Goal: Task Accomplishment & Management: Manage account settings

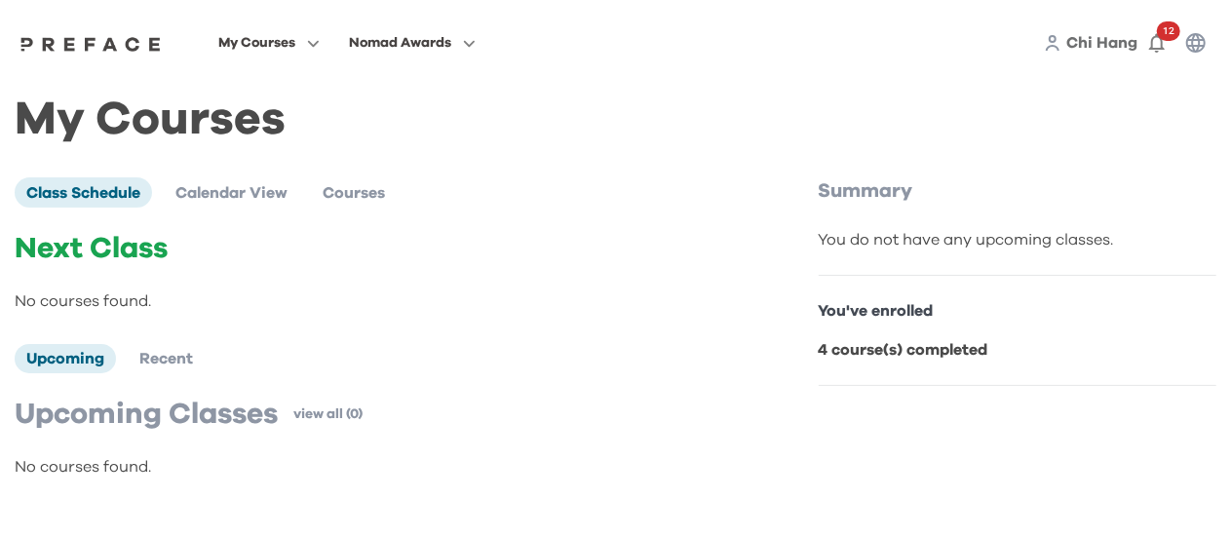
click at [1213, 53] on div "Chi Hang 12" at bounding box center [1128, 42] width 171 height 39
click at [1207, 40] on button "button" at bounding box center [1195, 42] width 39 height 39
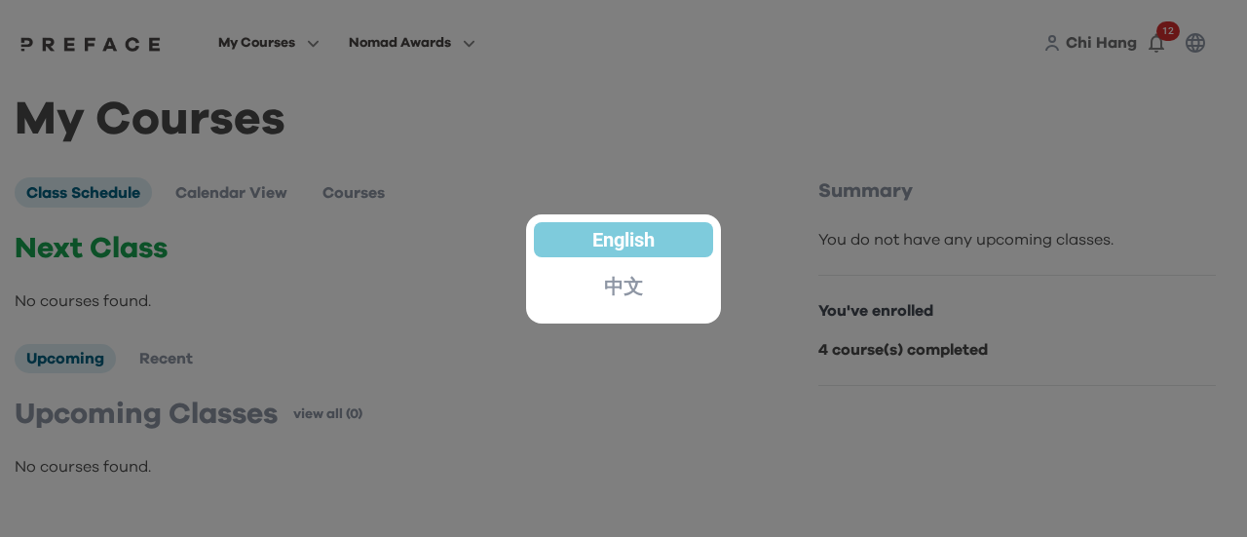
click at [1144, 31] on div at bounding box center [623, 268] width 1247 height 537
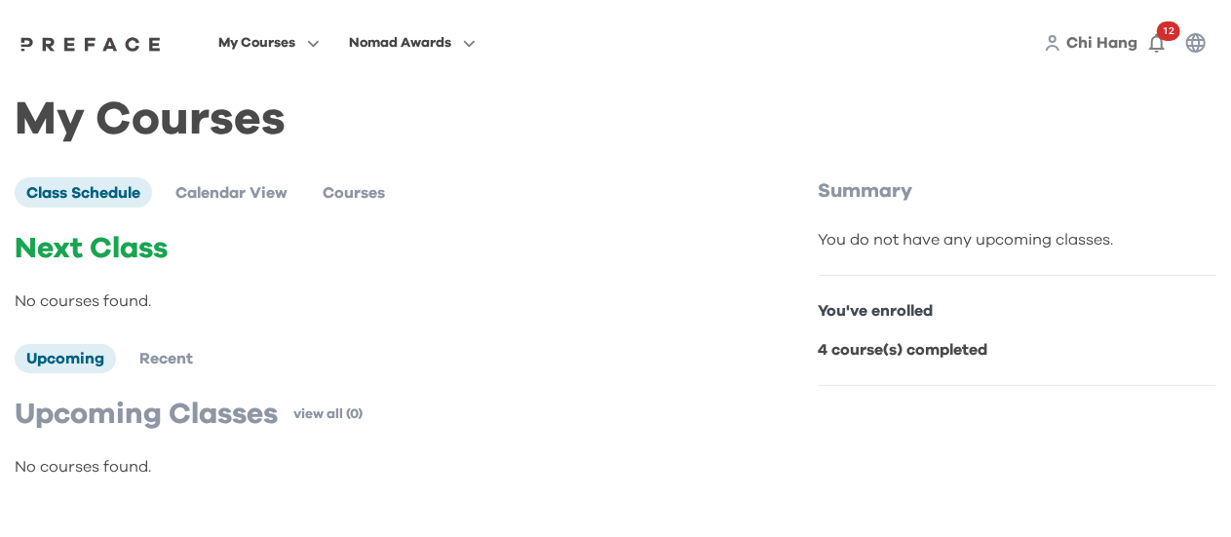
click at [1089, 47] on span "Chi Hang" at bounding box center [1101, 43] width 71 height 16
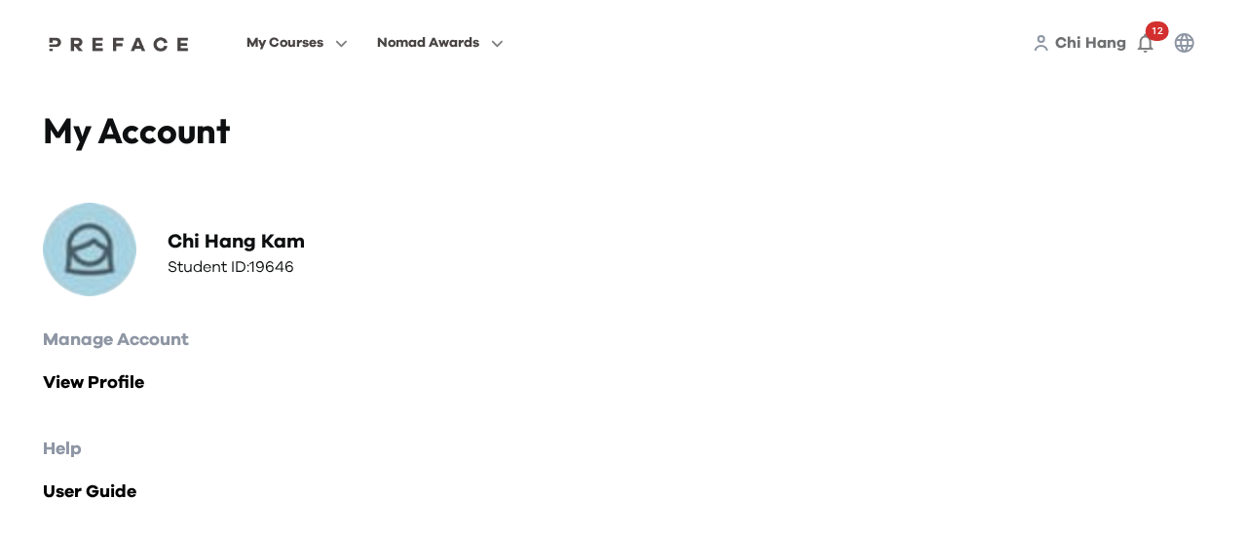
scroll to position [28, 0]
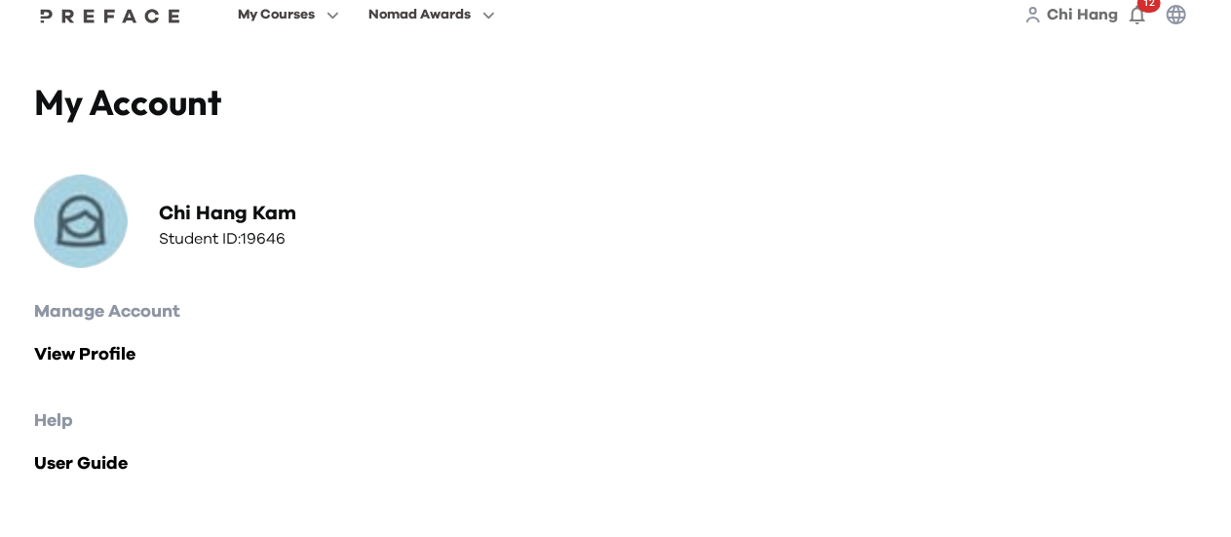
click at [1157, 38] on div "My Courses Nomad Awards Chi Hang 12" at bounding box center [615, 15] width 1192 height 86
click at [1172, 27] on button "button" at bounding box center [1176, 14] width 39 height 39
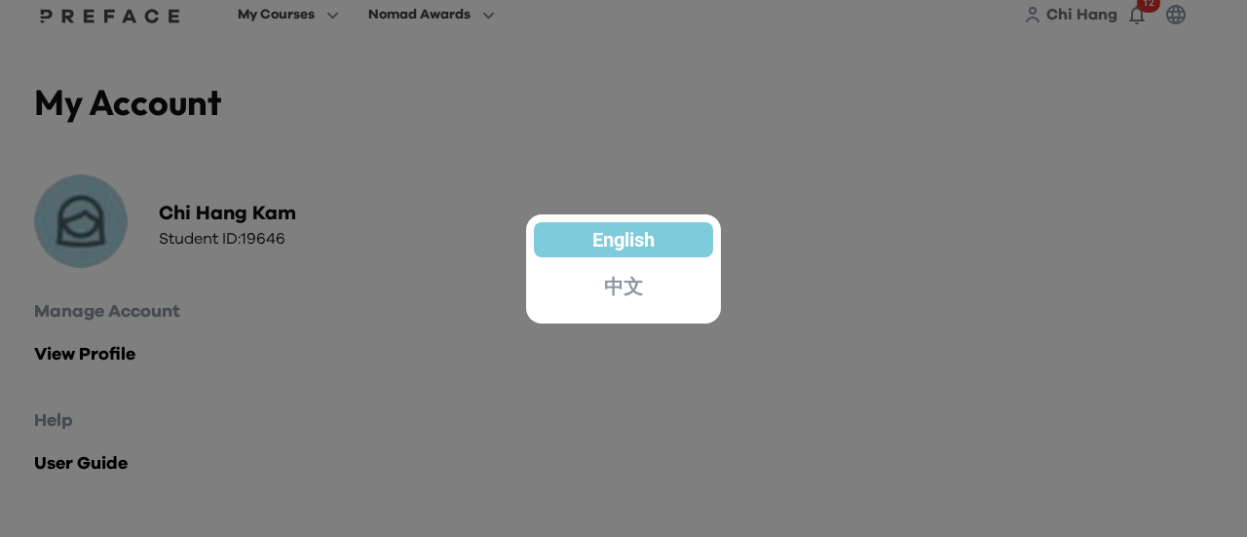
drag, startPoint x: 505, startPoint y: 161, endPoint x: 417, endPoint y: 185, distance: 91.0
click at [505, 160] on div at bounding box center [623, 268] width 1247 height 537
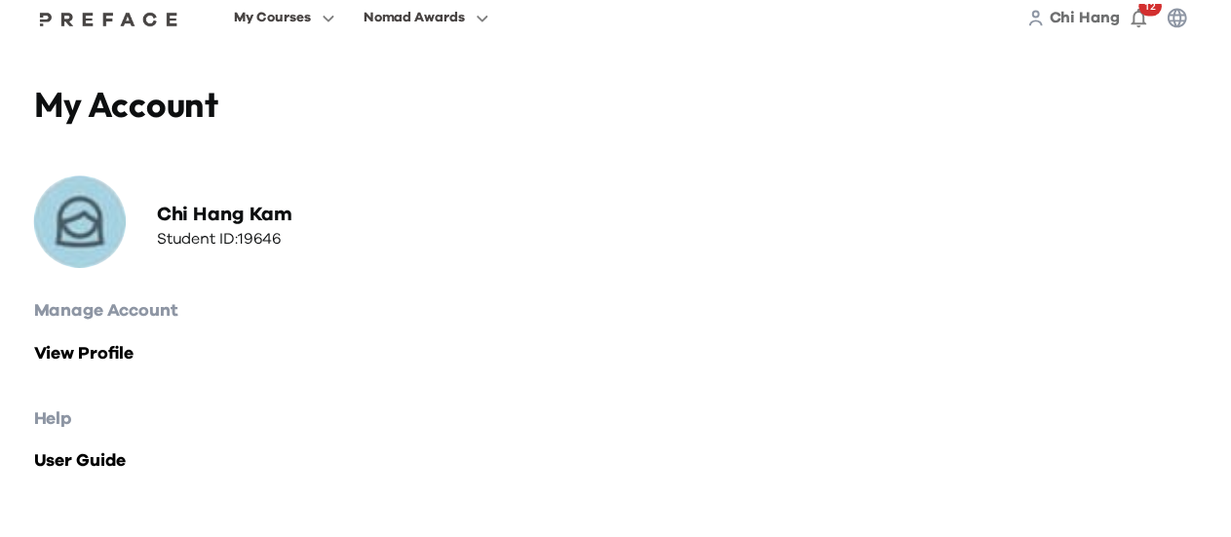
scroll to position [23, 0]
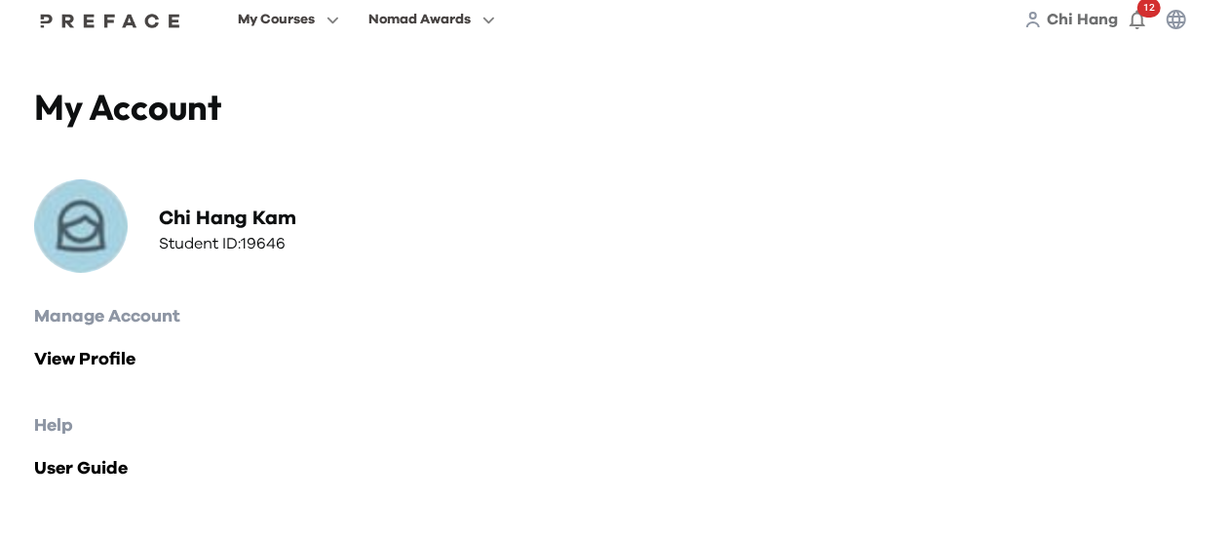
click at [192, 223] on h2 "Chi Hang Kam" at bounding box center [227, 218] width 137 height 27
drag, startPoint x: 218, startPoint y: 223, endPoint x: 168, endPoint y: 264, distance: 65.1
click at [210, 230] on div "Chi Hang Kam Student ID: 19646" at bounding box center [228, 230] width 200 height 51
click at [99, 316] on h2 "Manage Account" at bounding box center [615, 316] width 1162 height 27
click at [114, 385] on div "My Account Chi Hang Kam Student ID: 19646 Manage Account View Profile Help User…" at bounding box center [615, 303] width 1192 height 482
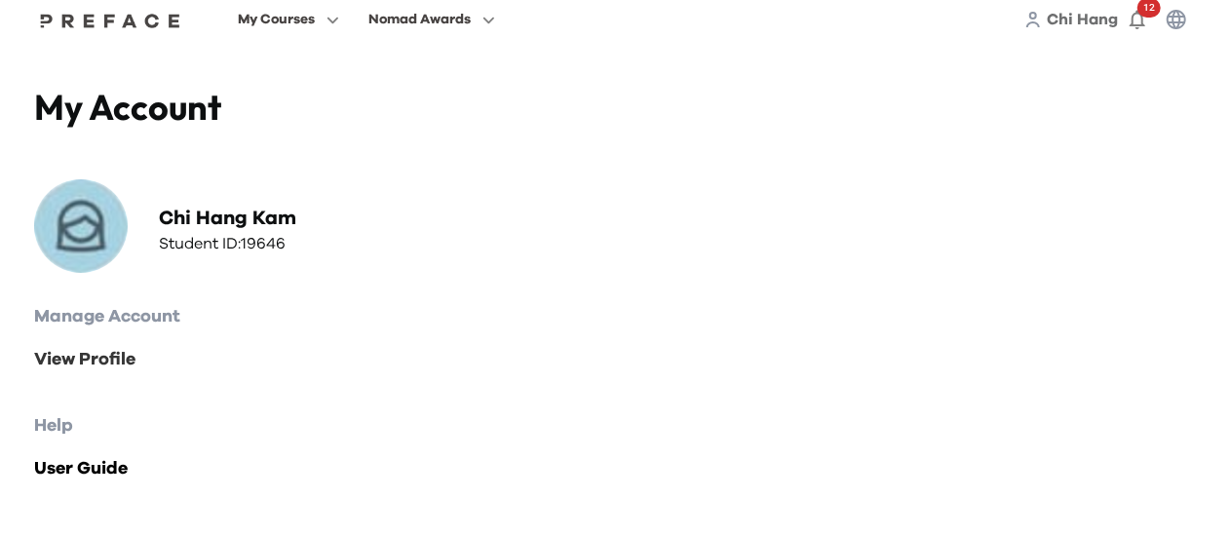
click at [138, 352] on link "View Profile" at bounding box center [615, 359] width 1162 height 27
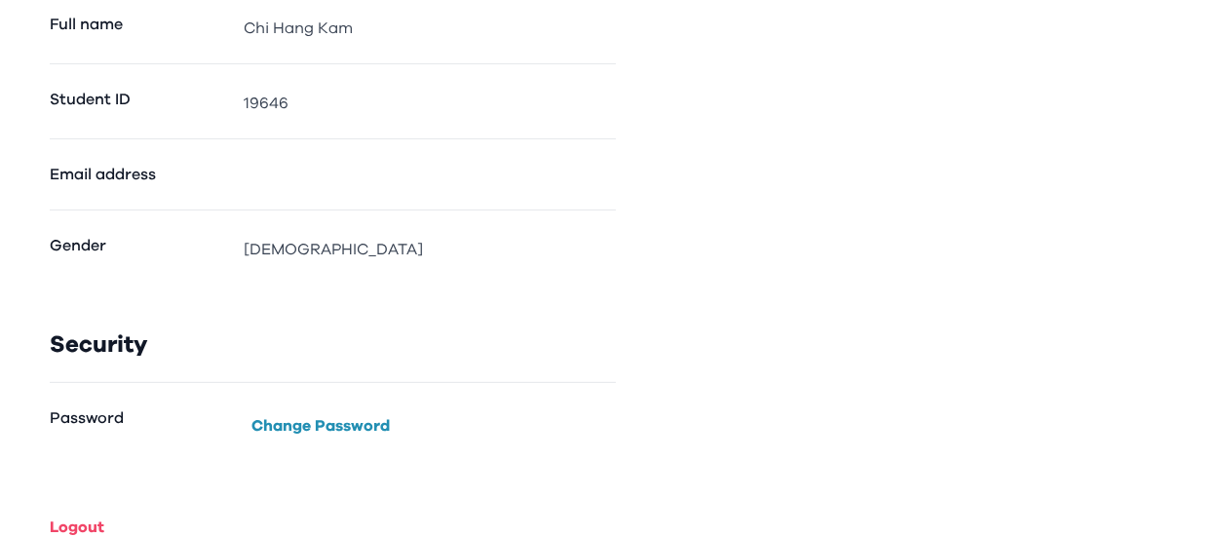
scroll to position [281, 0]
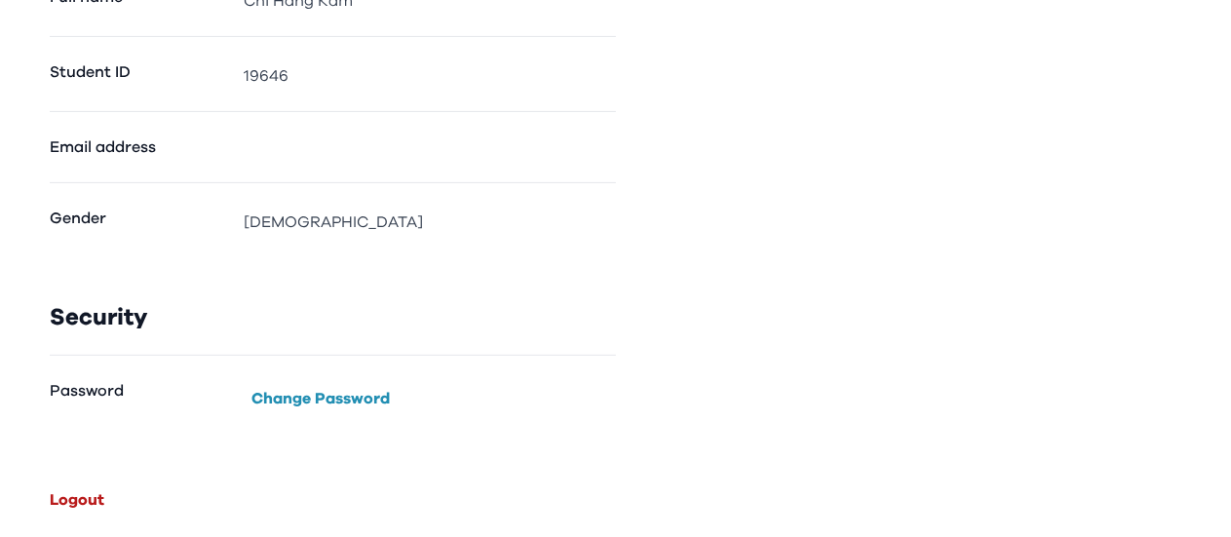
click at [83, 505] on button "Logout" at bounding box center [77, 499] width 70 height 31
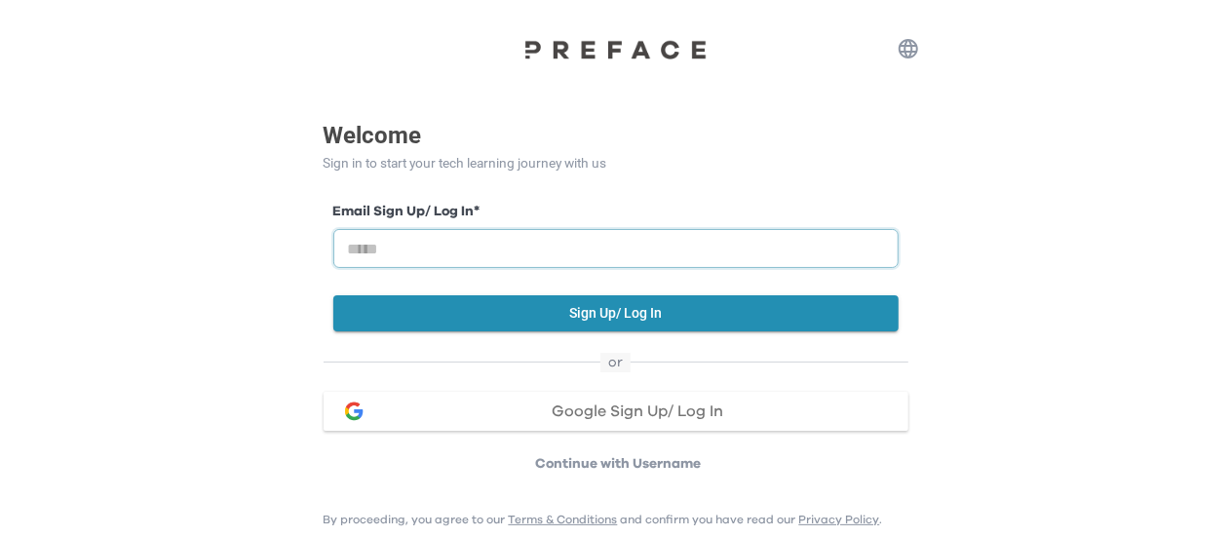
click at [518, 253] on input "email" at bounding box center [615, 248] width 565 height 39
drag, startPoint x: 986, startPoint y: 393, endPoint x: 1000, endPoint y: 393, distance: 13.6
click at [1000, 393] on div "Welcome Sign in to start your tech learning journey with us Email Sign Up/ Log …" at bounding box center [615, 237] width 1231 height 474
click at [528, 468] on p "Continue with Username" at bounding box center [618, 463] width 579 height 19
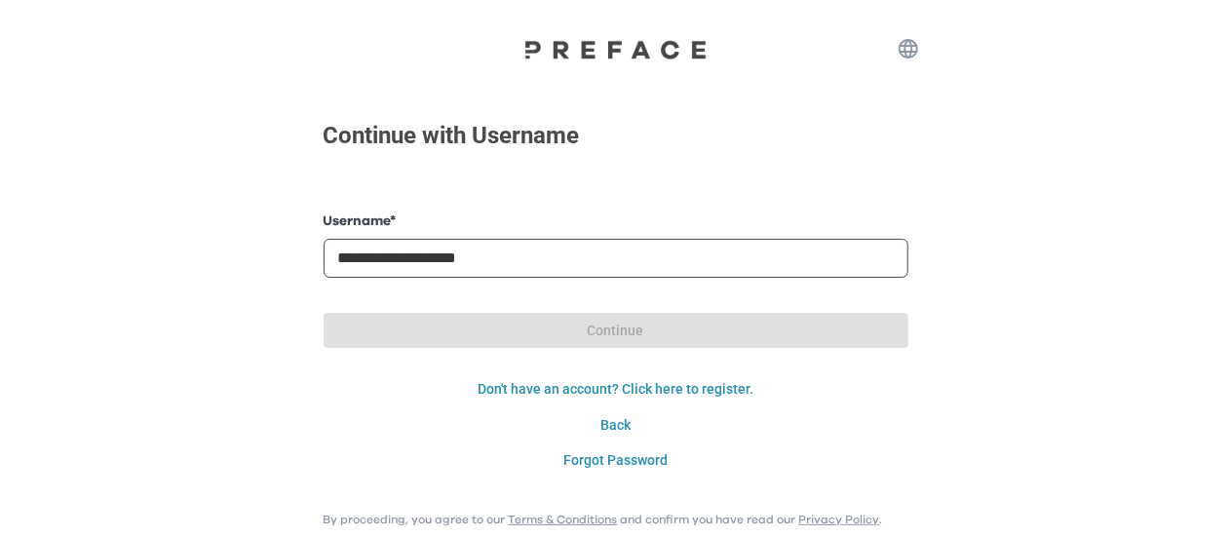
click at [518, 284] on form "**********" at bounding box center [615, 344] width 585 height 267
click at [537, 259] on input "**********" at bounding box center [615, 258] width 585 height 39
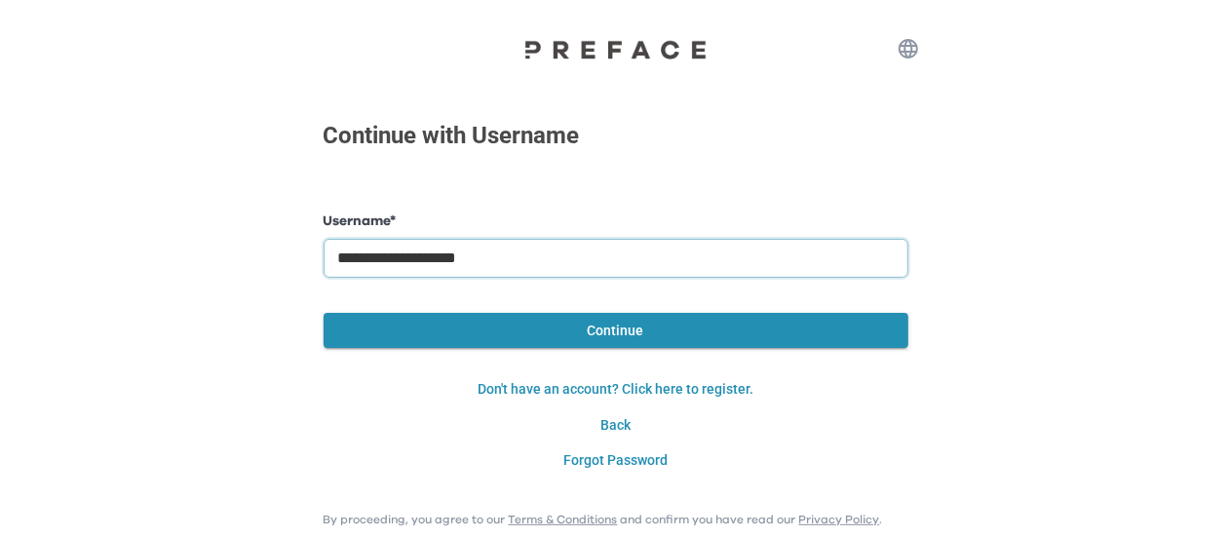
drag, startPoint x: 539, startPoint y: 258, endPoint x: 16, endPoint y: 245, distance: 523.4
click at [16, 245] on div "**********" at bounding box center [615, 239] width 1231 height 478
type input "**********"
click at [548, 327] on button "Continue" at bounding box center [615, 331] width 585 height 36
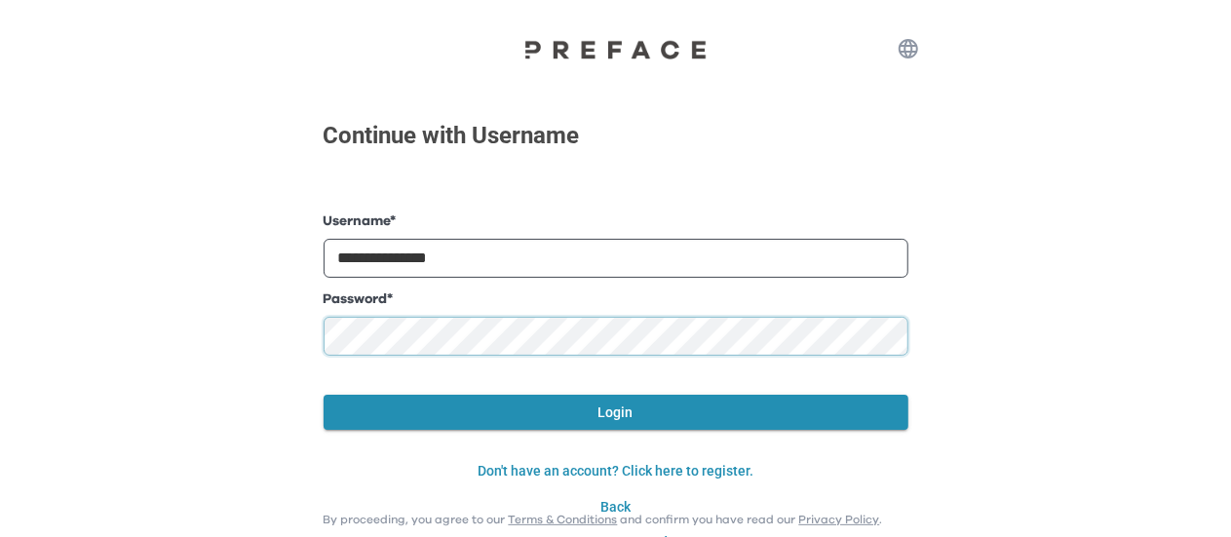
click at [74, 351] on div "**********" at bounding box center [615, 280] width 1231 height 560
click at [164, 357] on div "**********" at bounding box center [615, 280] width 1231 height 560
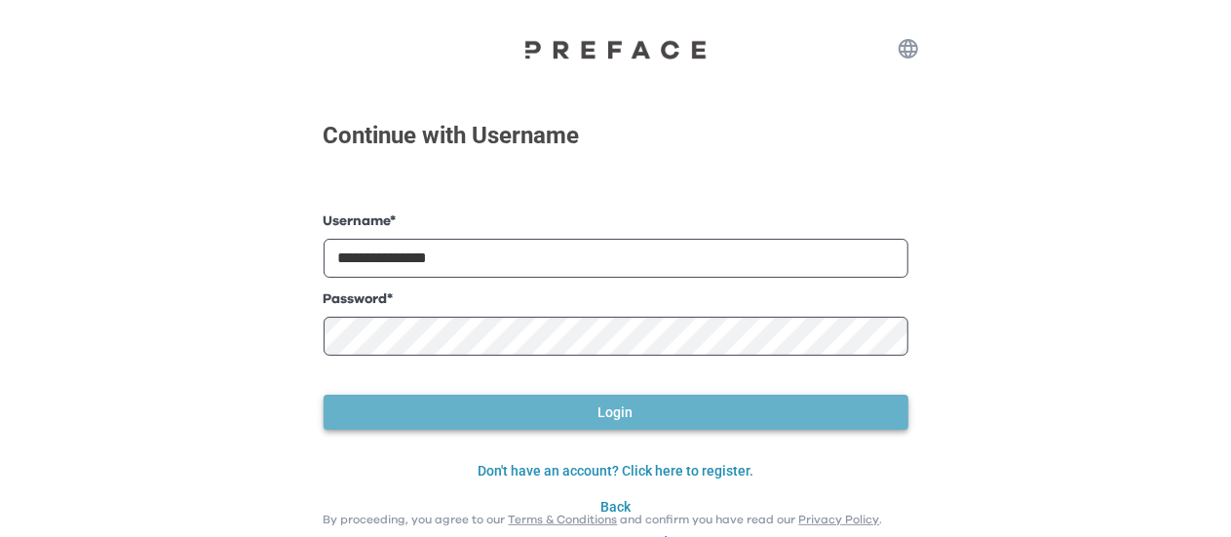
click at [660, 423] on button "Login" at bounding box center [615, 413] width 585 height 36
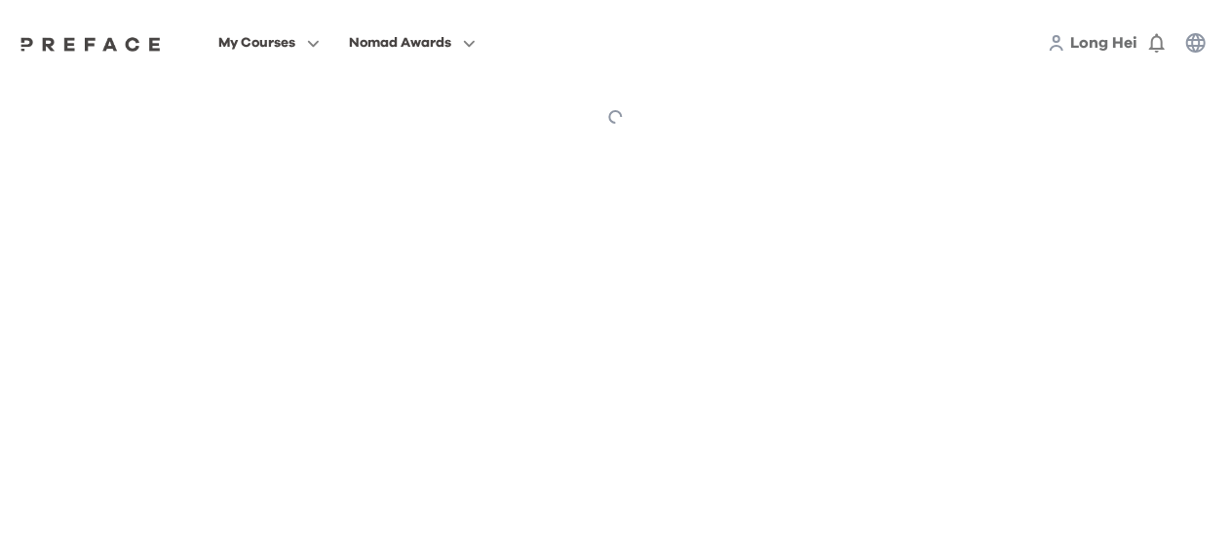
click at [1117, 38] on span "Long Hei" at bounding box center [1103, 43] width 67 height 16
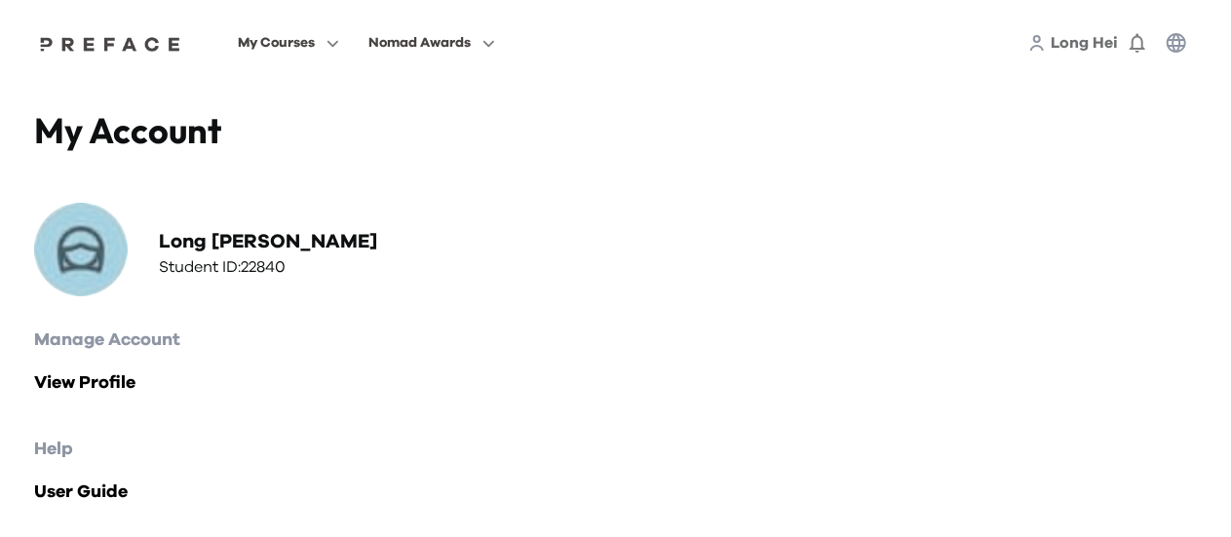
click at [1163, 55] on button "button" at bounding box center [1176, 42] width 39 height 39
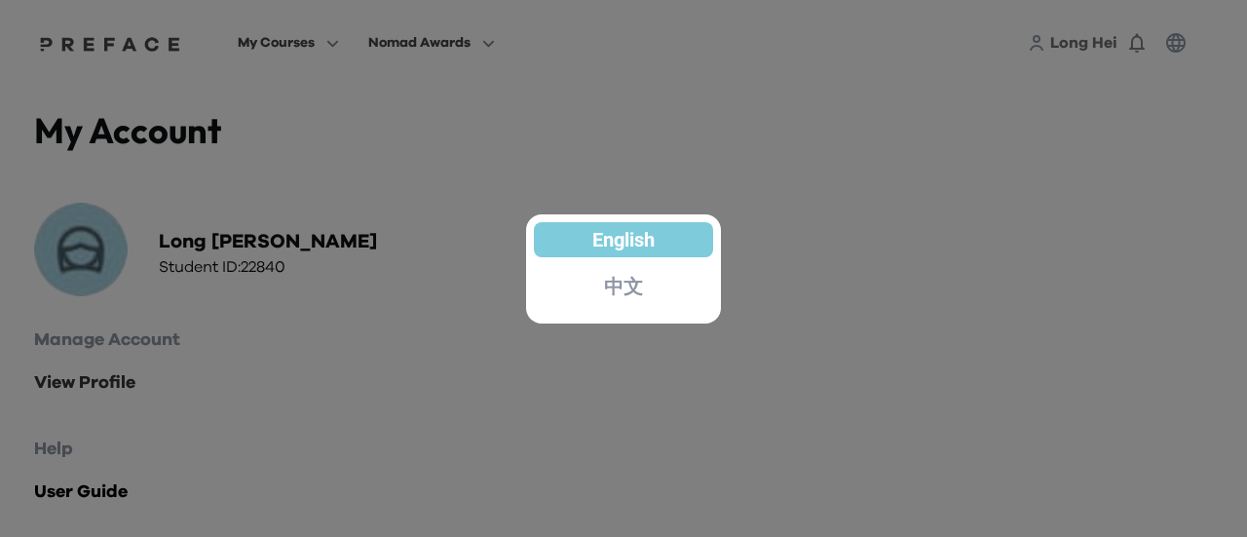
drag, startPoint x: 159, startPoint y: 349, endPoint x: 102, endPoint y: 370, distance: 60.4
click at [158, 349] on div at bounding box center [623, 268] width 1247 height 537
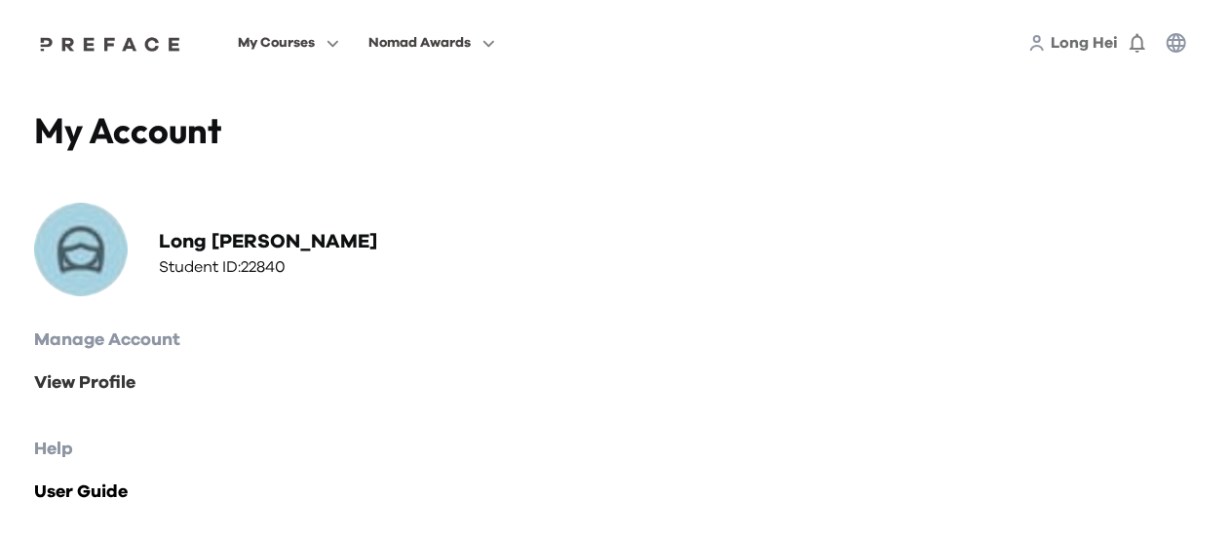
click at [102, 370] on link "View Profile" at bounding box center [615, 382] width 1162 height 27
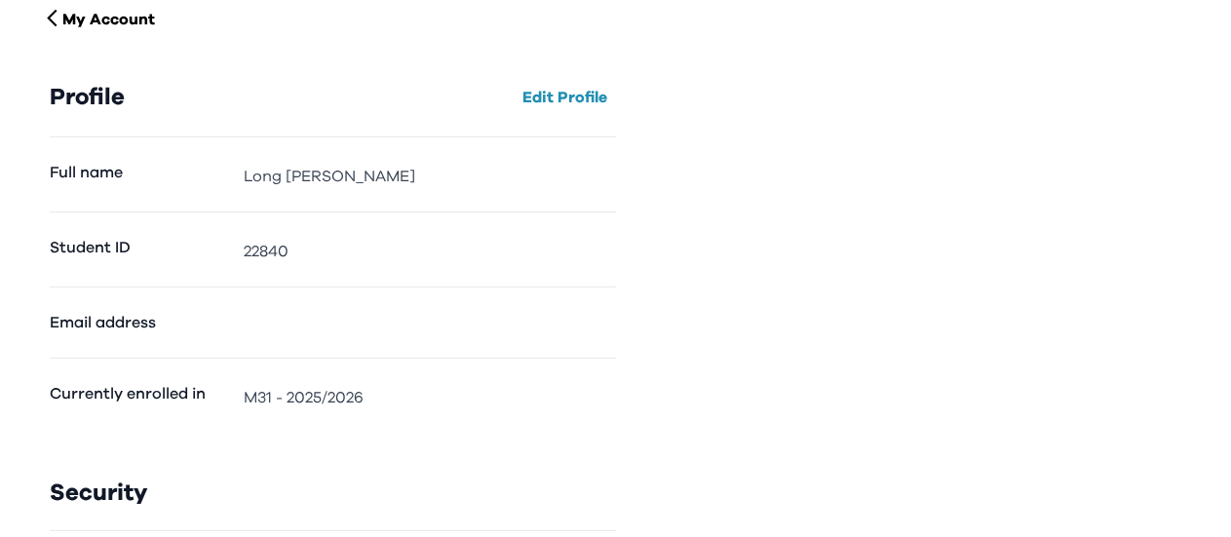
scroll to position [281, 0]
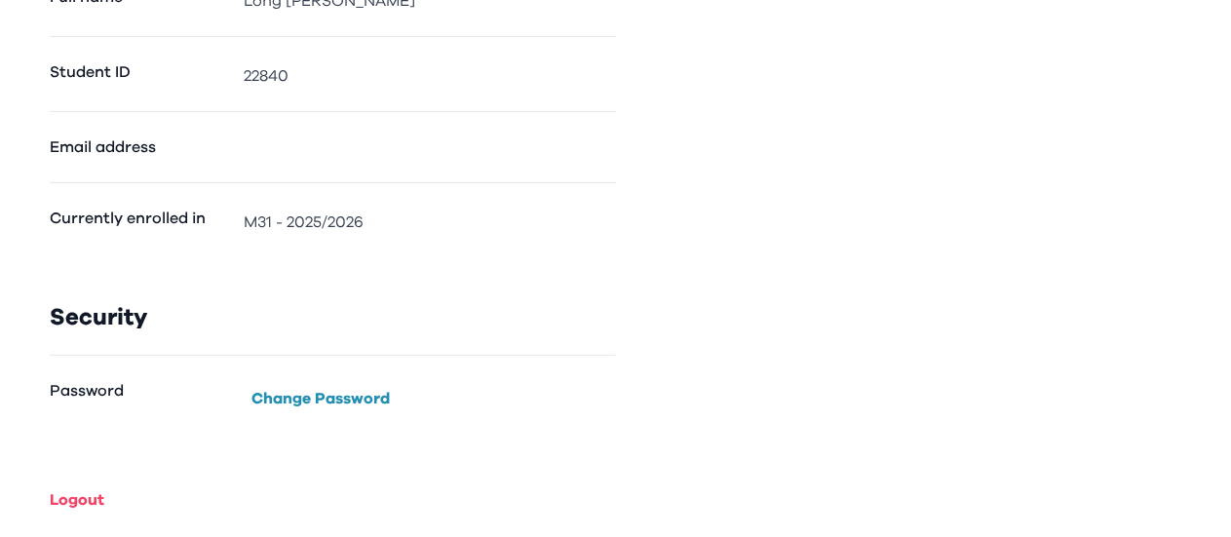
click at [73, 519] on div "My Account Profile Edit Profile Full name Long Hei Chan Student ID 22840 Email …" at bounding box center [615, 172] width 1192 height 734
click at [72, 508] on button "Logout" at bounding box center [77, 499] width 70 height 31
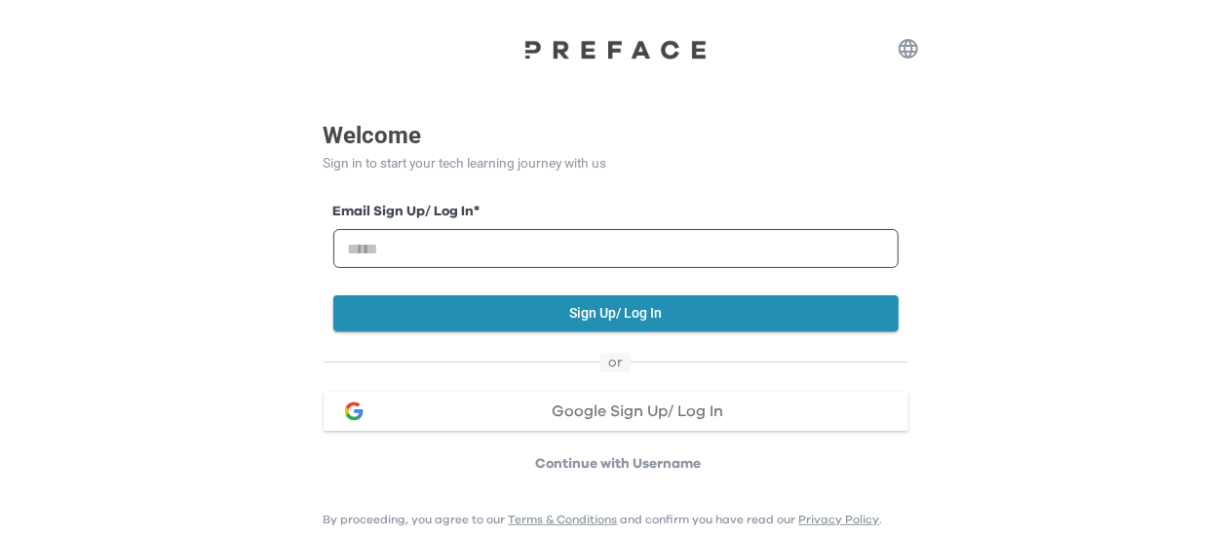
click at [624, 474] on html "Welcome Sign in to start your tech learning journey with us Email Sign Up/ Log …" at bounding box center [615, 248] width 1231 height 497
